Goal: Task Accomplishment & Management: Manage account settings

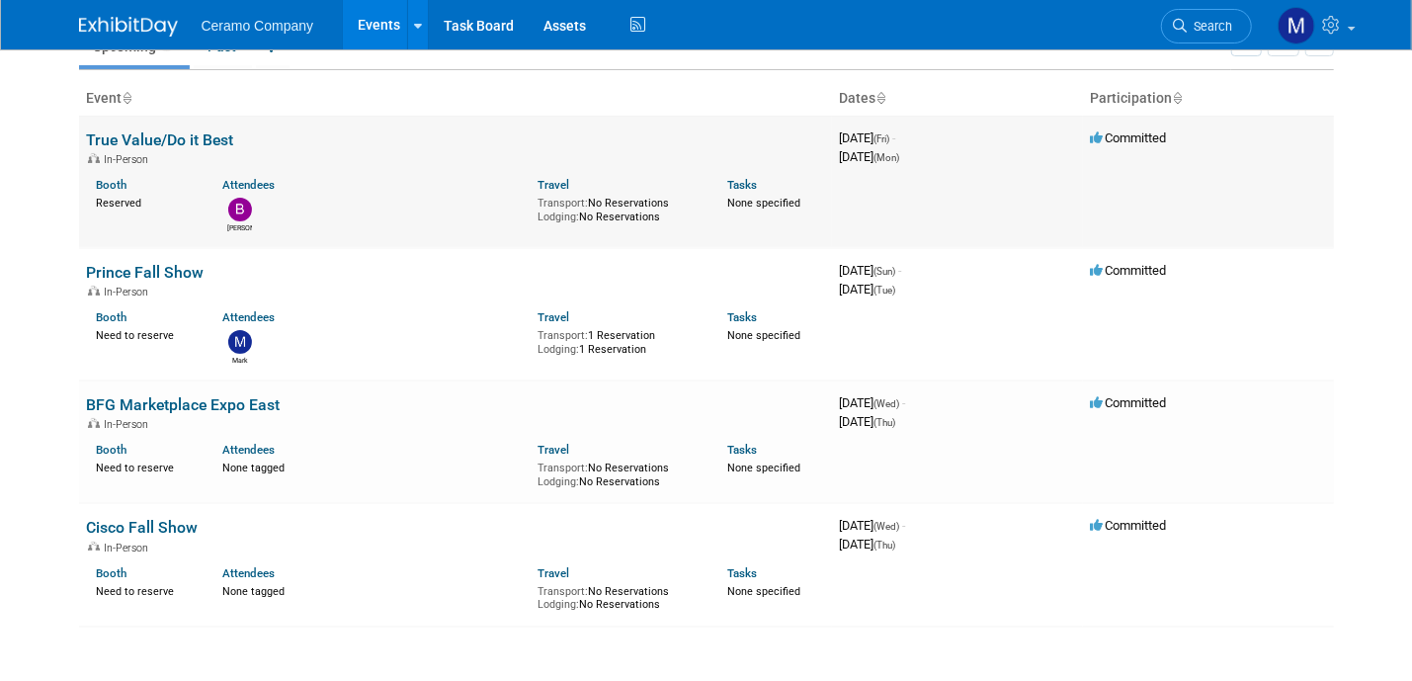
click at [359, 168] on div "Booth Reserved Attendees [PERSON_NAME] Travel Transport: No Reservations Lodgin…" at bounding box center [455, 199] width 767 height 67
click at [301, 462] on div "None tagged" at bounding box center [372, 467] width 300 height 18
click at [155, 400] on link "BFG Marketplace Expo East" at bounding box center [184, 404] width 194 height 19
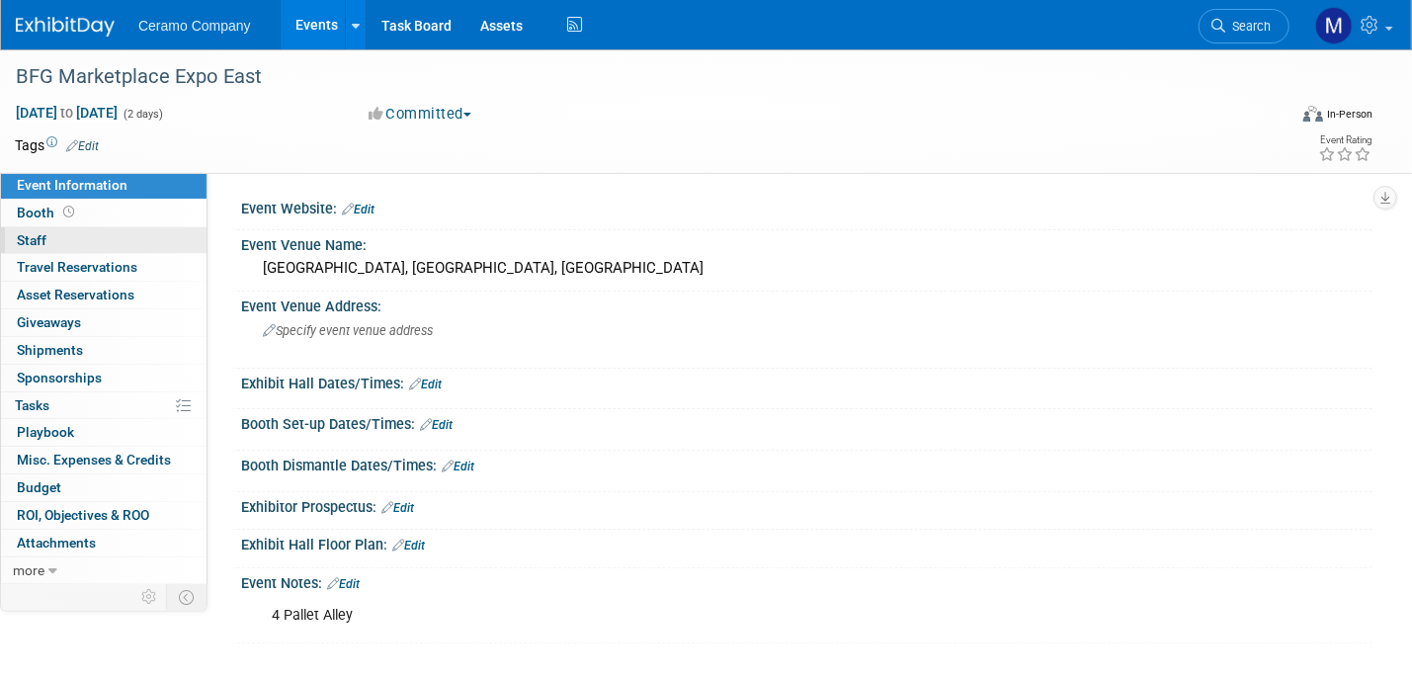
click at [47, 239] on link "0 Staff 0" at bounding box center [104, 240] width 206 height 27
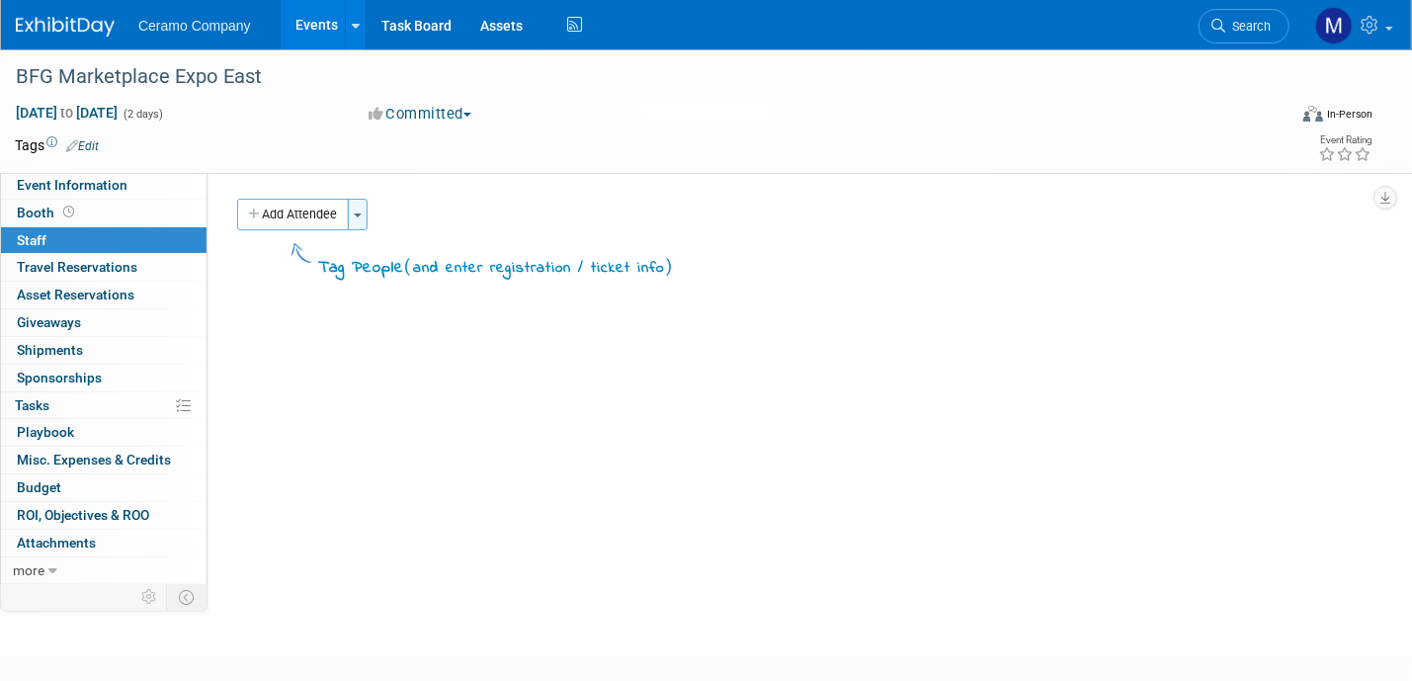
click at [356, 220] on button "Toggle Dropdown" at bounding box center [358, 215] width 20 height 32
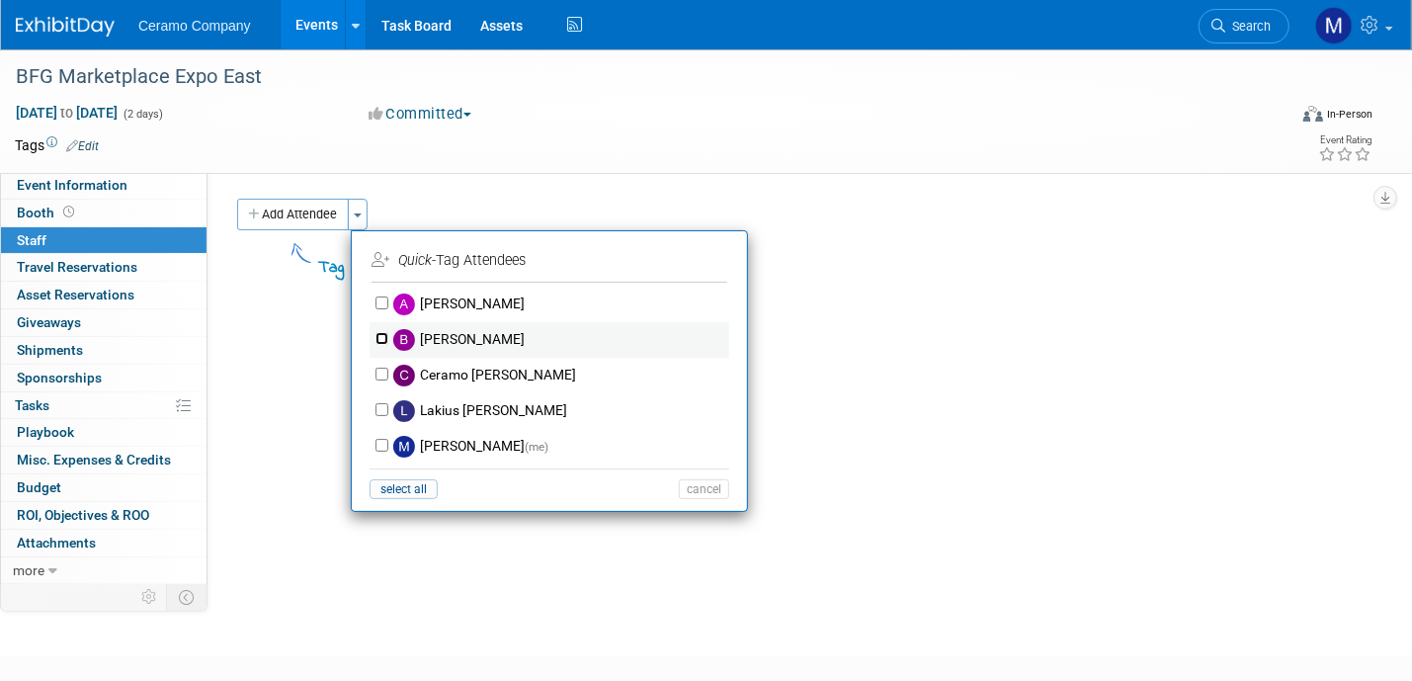
click at [380, 336] on input "Brian Howard" at bounding box center [382, 338] width 13 height 13
checkbox input "true"
click at [381, 373] on input "Ceramo Rockett" at bounding box center [382, 374] width 13 height 13
checkbox input "true"
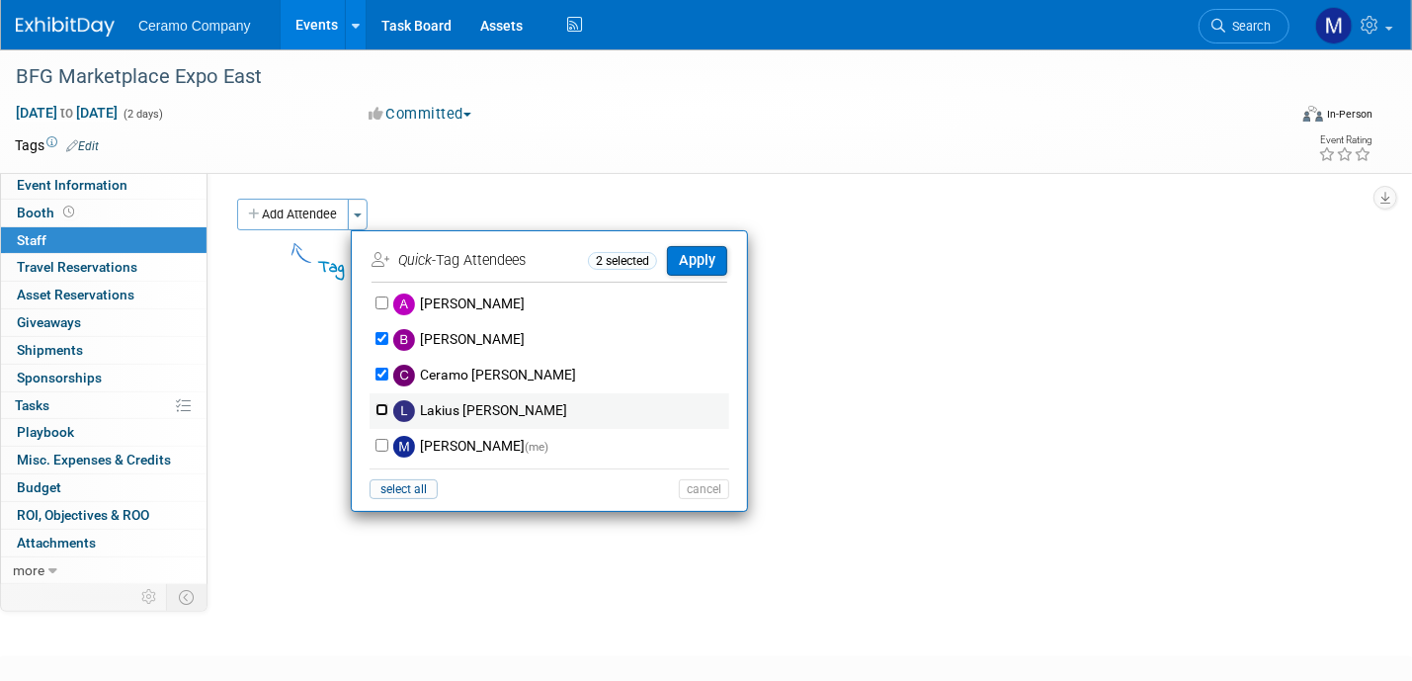
click at [382, 407] on input "Lakius Mccoy" at bounding box center [382, 409] width 13 height 13
checkbox input "true"
click at [380, 445] on input "Mark Ries (me)" at bounding box center [382, 445] width 13 height 13
checkbox input "true"
click at [698, 258] on button "Apply" at bounding box center [697, 260] width 60 height 29
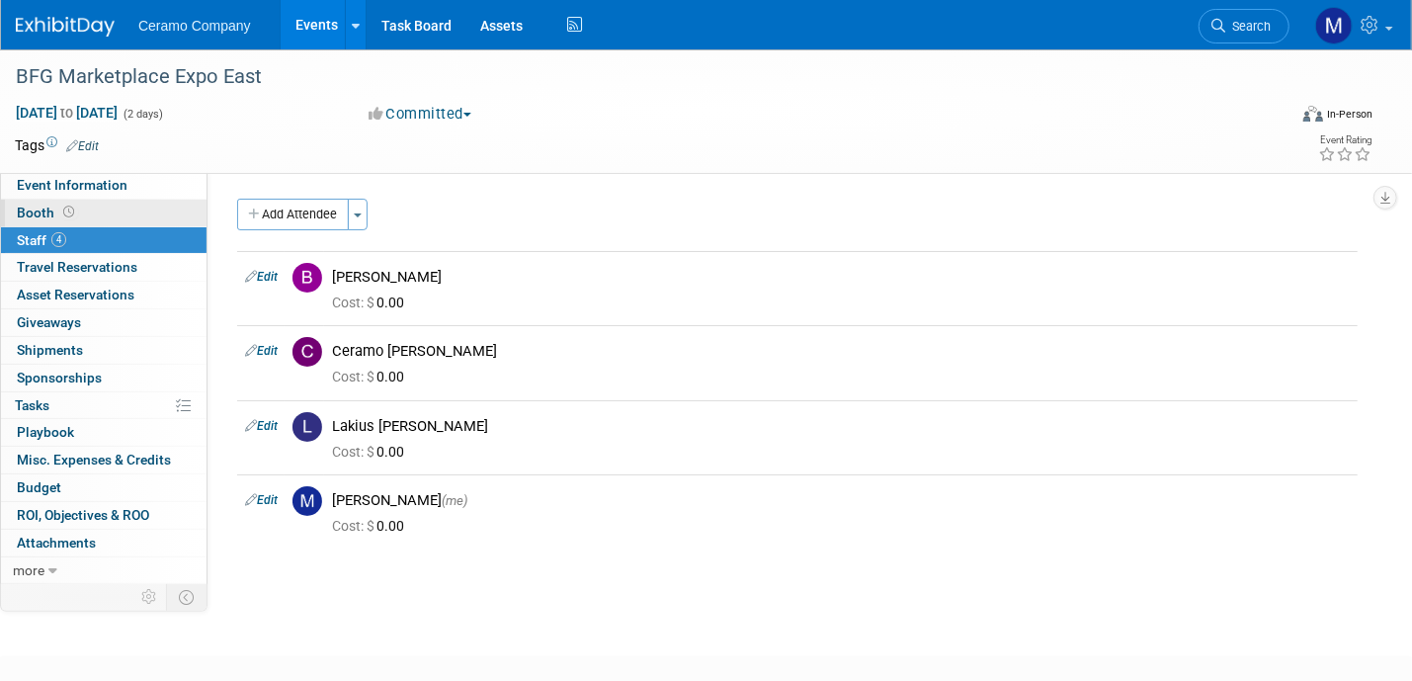
click at [55, 205] on span "Booth" at bounding box center [47, 213] width 61 height 16
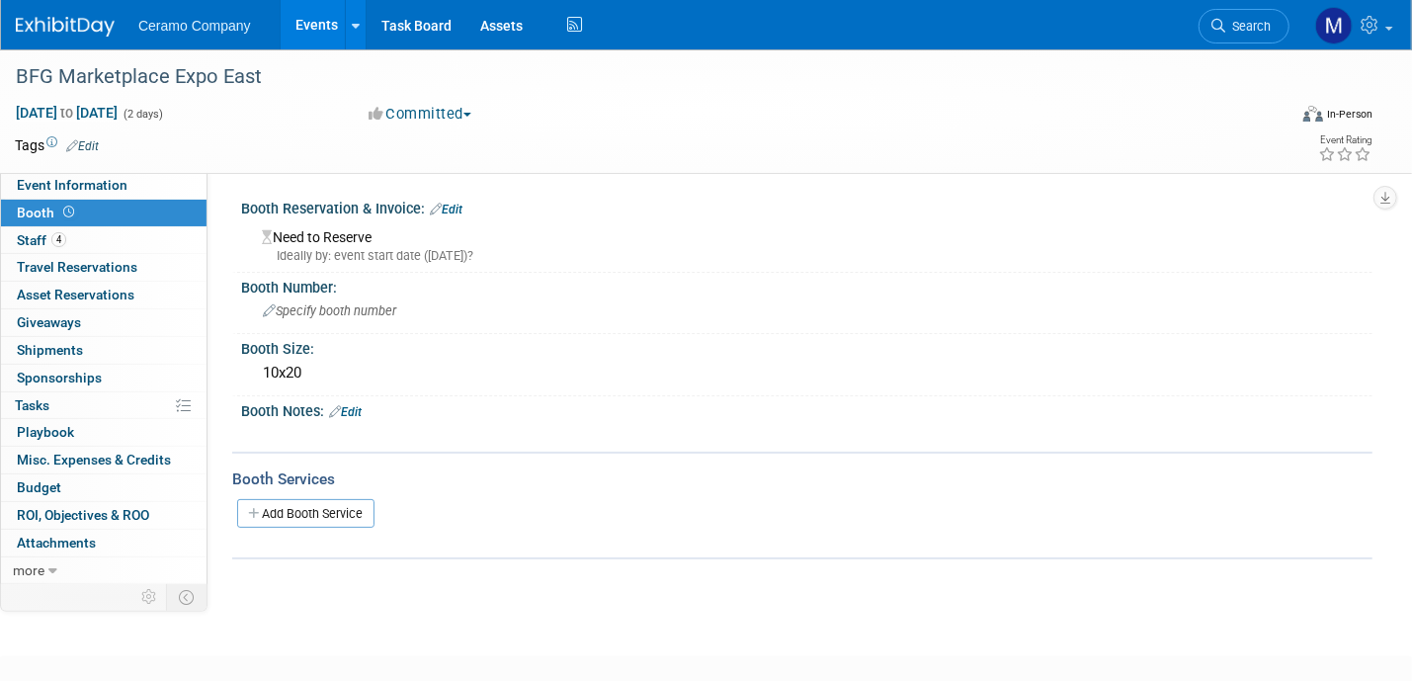
click at [63, 17] on img at bounding box center [65, 27] width 99 height 20
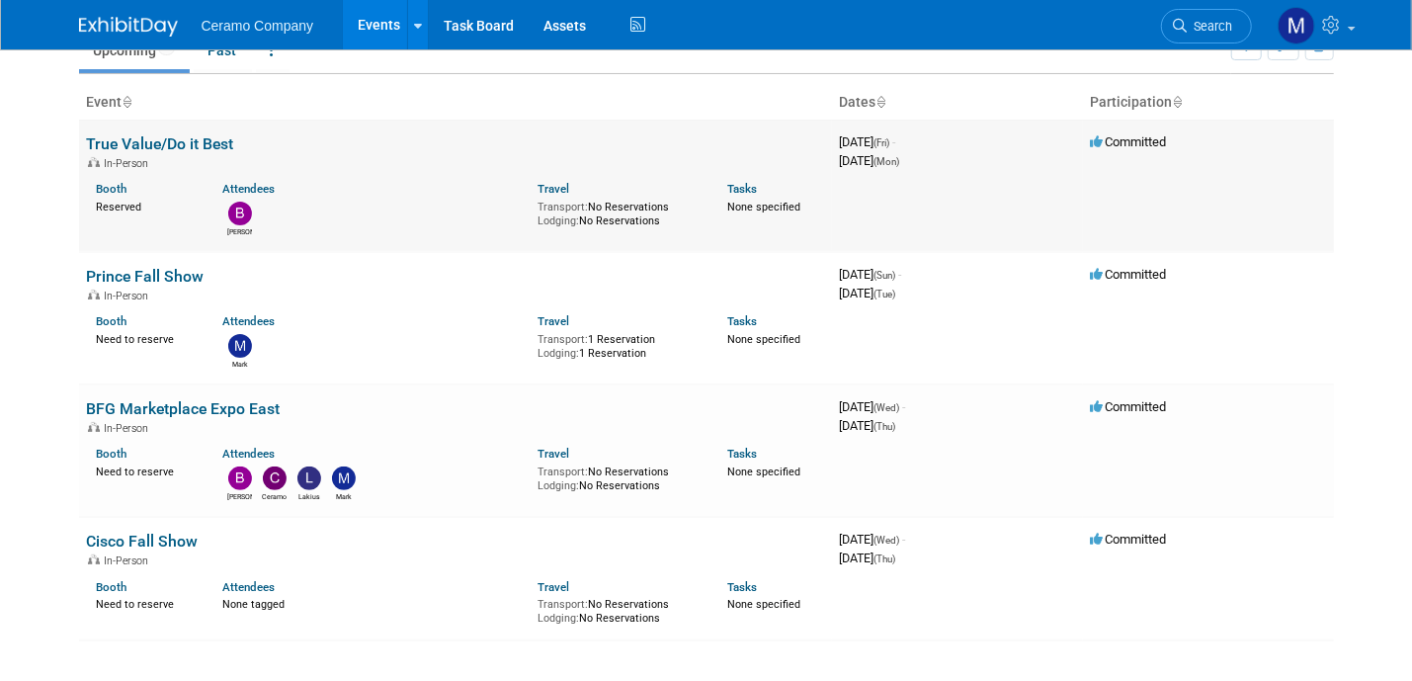
scroll to position [148, 0]
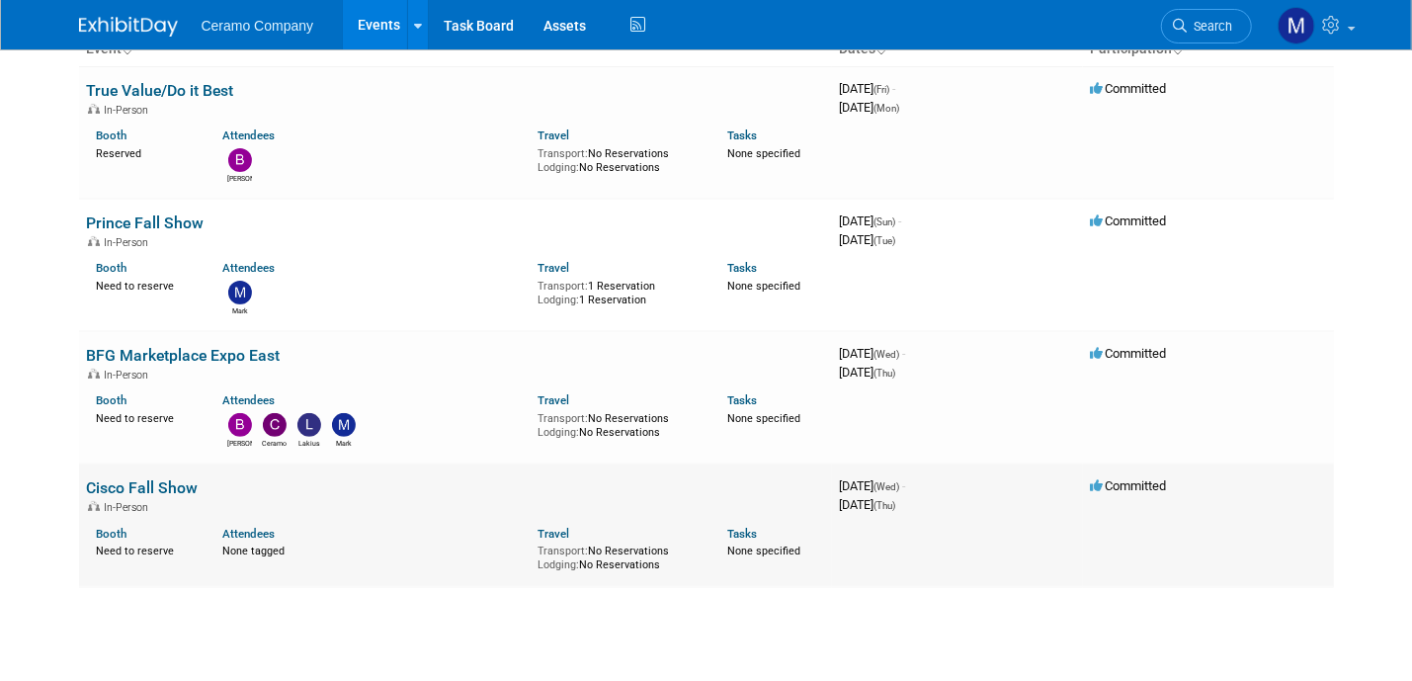
click at [176, 486] on link "Cisco Fall Show" at bounding box center [143, 487] width 112 height 19
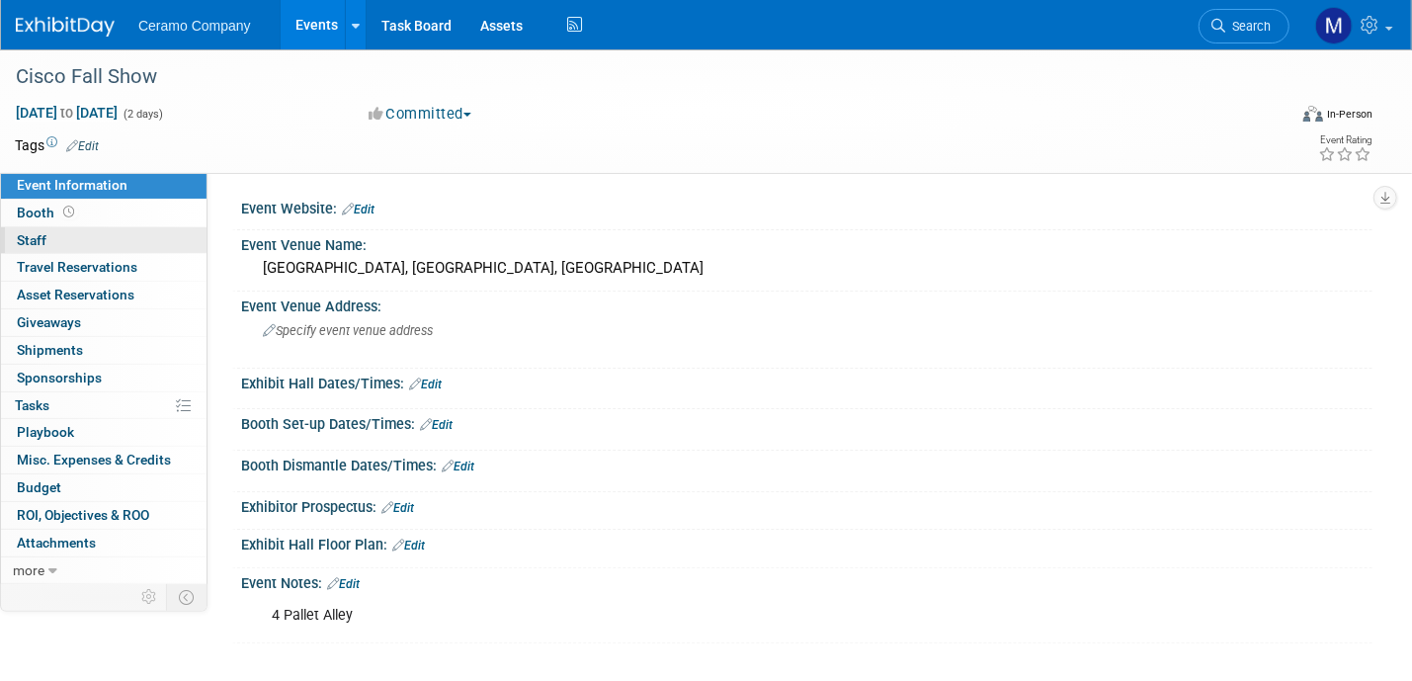
click at [42, 243] on span "Staff 0" at bounding box center [32, 240] width 30 height 16
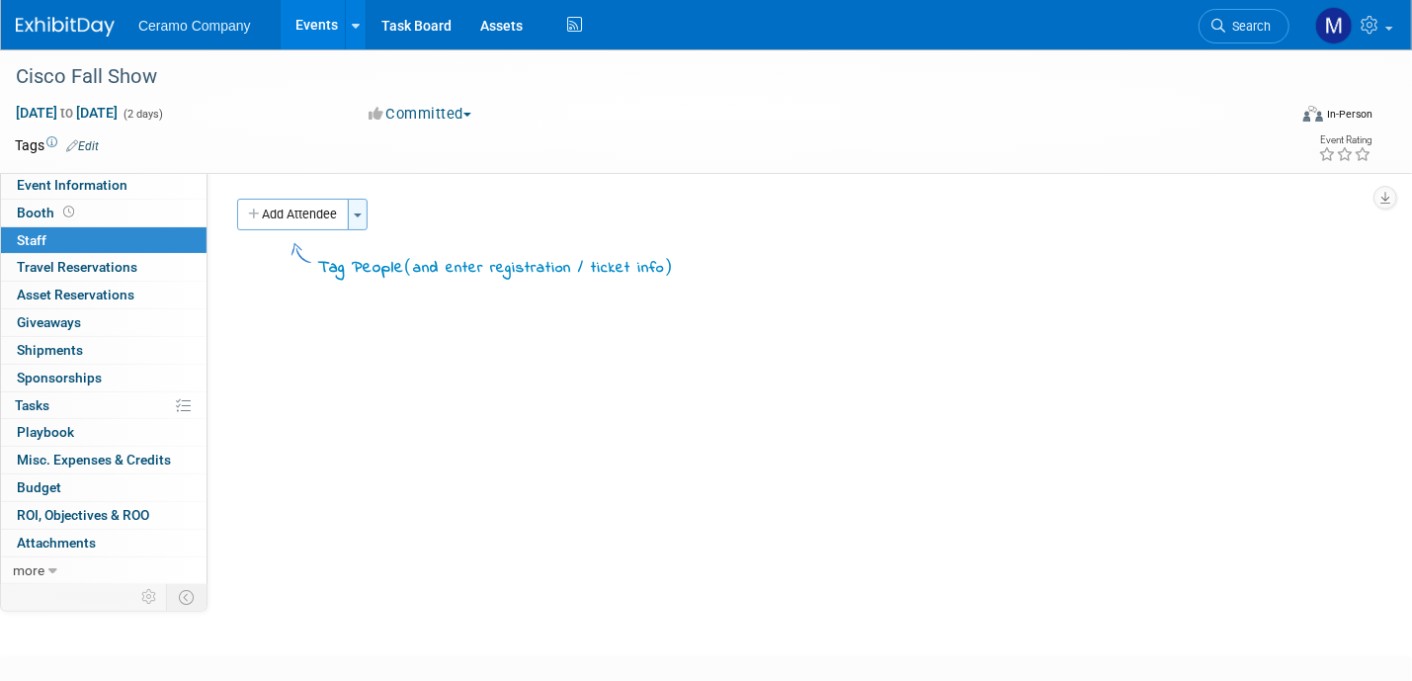
click at [364, 213] on button "Toggle Dropdown" at bounding box center [358, 215] width 20 height 32
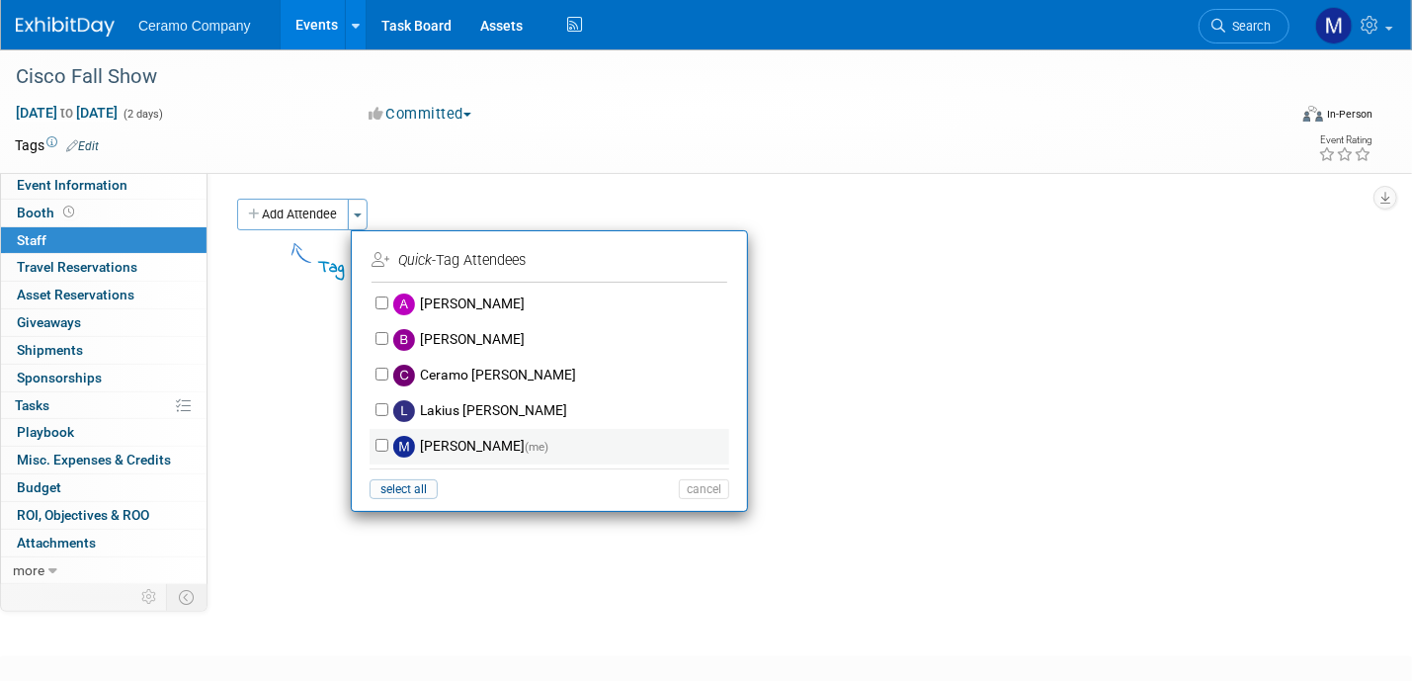
click at [429, 440] on label "Mark Ries (me)" at bounding box center [562, 447] width 348 height 36
click at [388, 440] on input "Mark Ries (me)" at bounding box center [382, 445] width 13 height 13
checkbox input "true"
click at [685, 261] on button "Apply" at bounding box center [697, 260] width 60 height 29
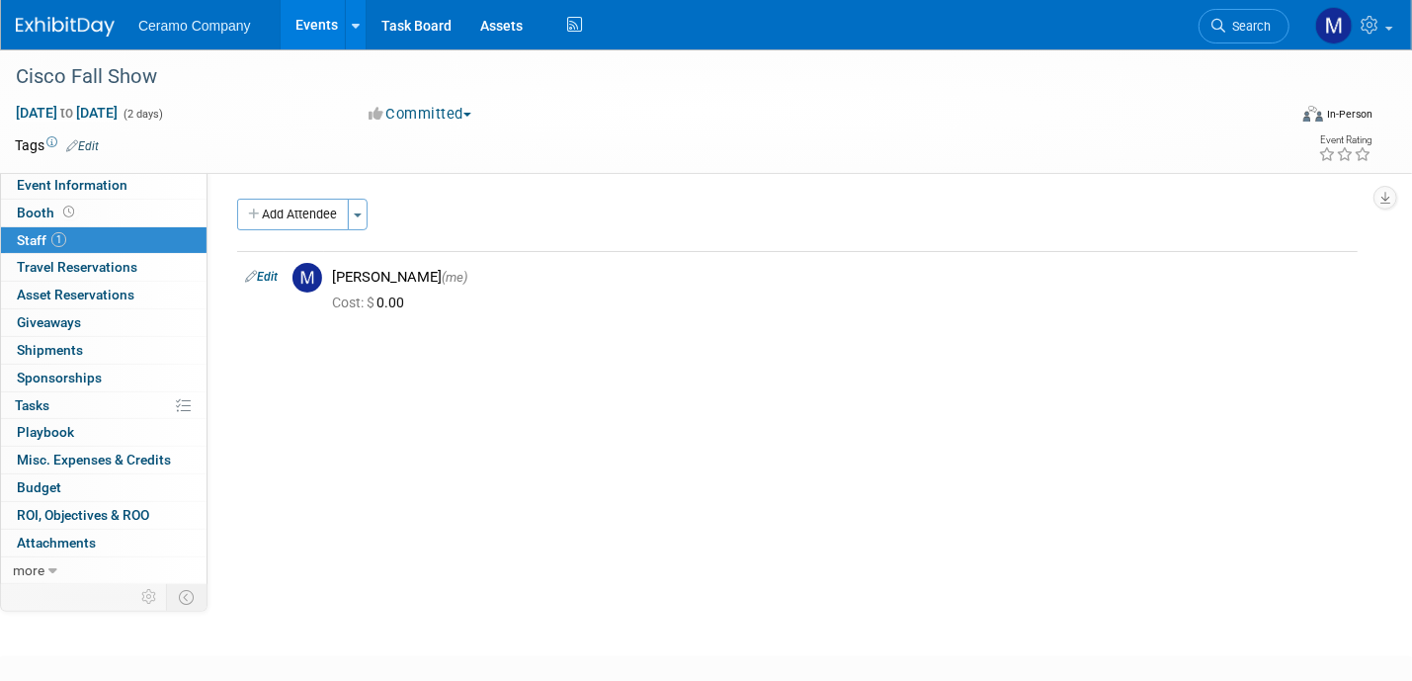
click at [58, 37] on div "Ceramo Company Events Add Event Bulk Upload Events Shareable Event Boards Recen…" at bounding box center [694, 24] width 1356 height 49
click at [59, 30] on img at bounding box center [65, 27] width 99 height 20
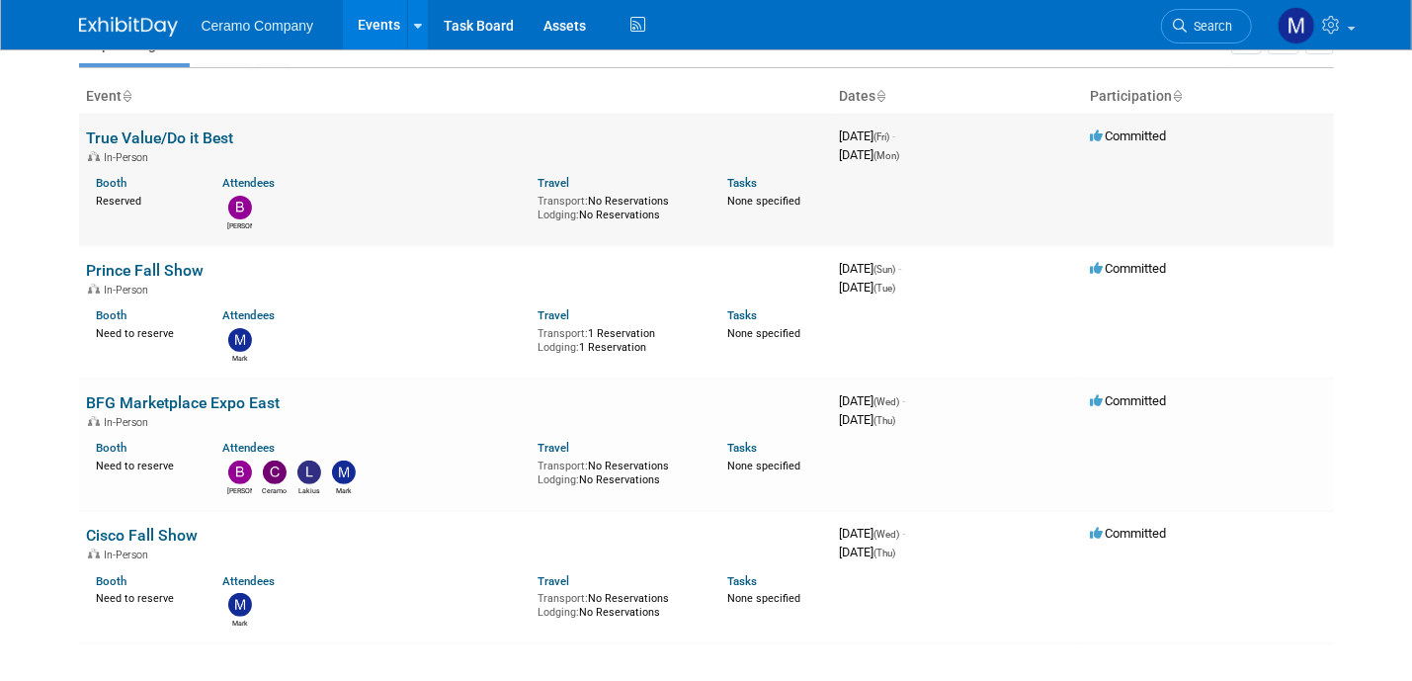
scroll to position [99, 0]
